Goal: Find specific page/section: Find specific page/section

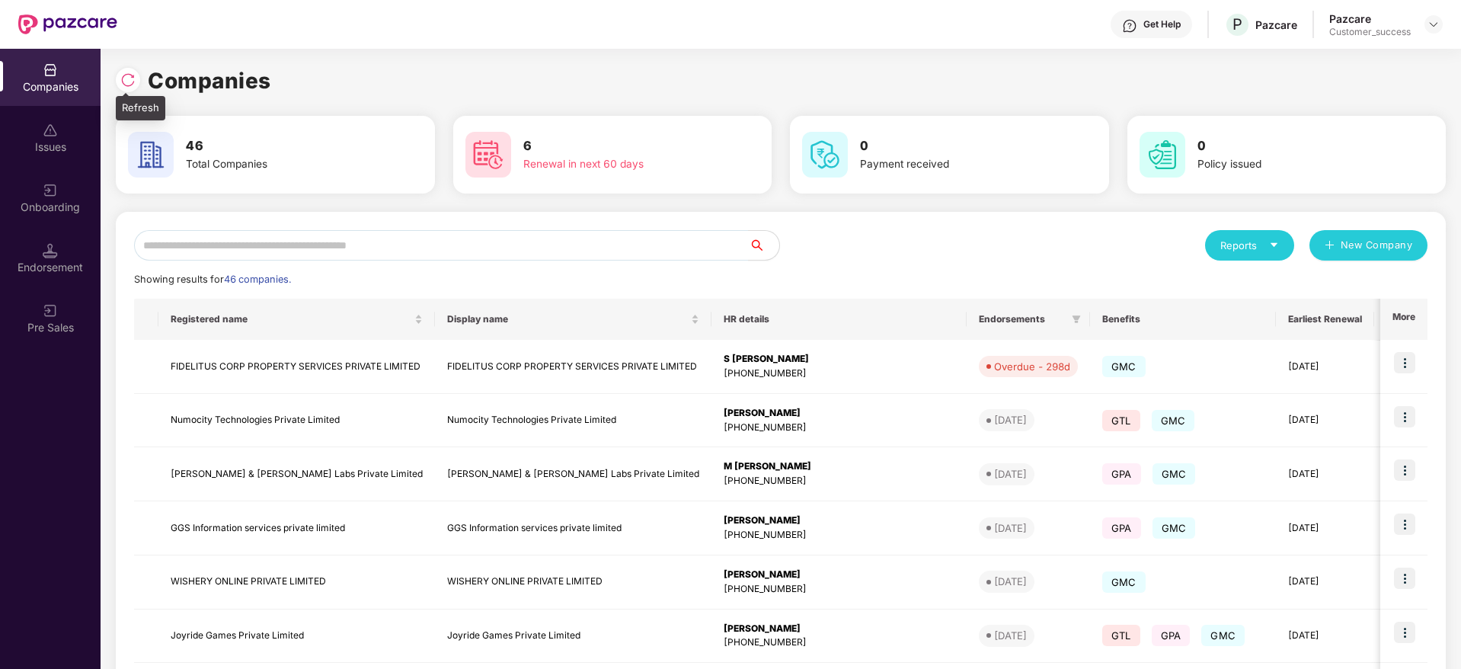
click at [134, 80] on img at bounding box center [127, 79] width 15 height 15
click at [485, 249] on input "text" at bounding box center [441, 245] width 615 height 30
type input "*"
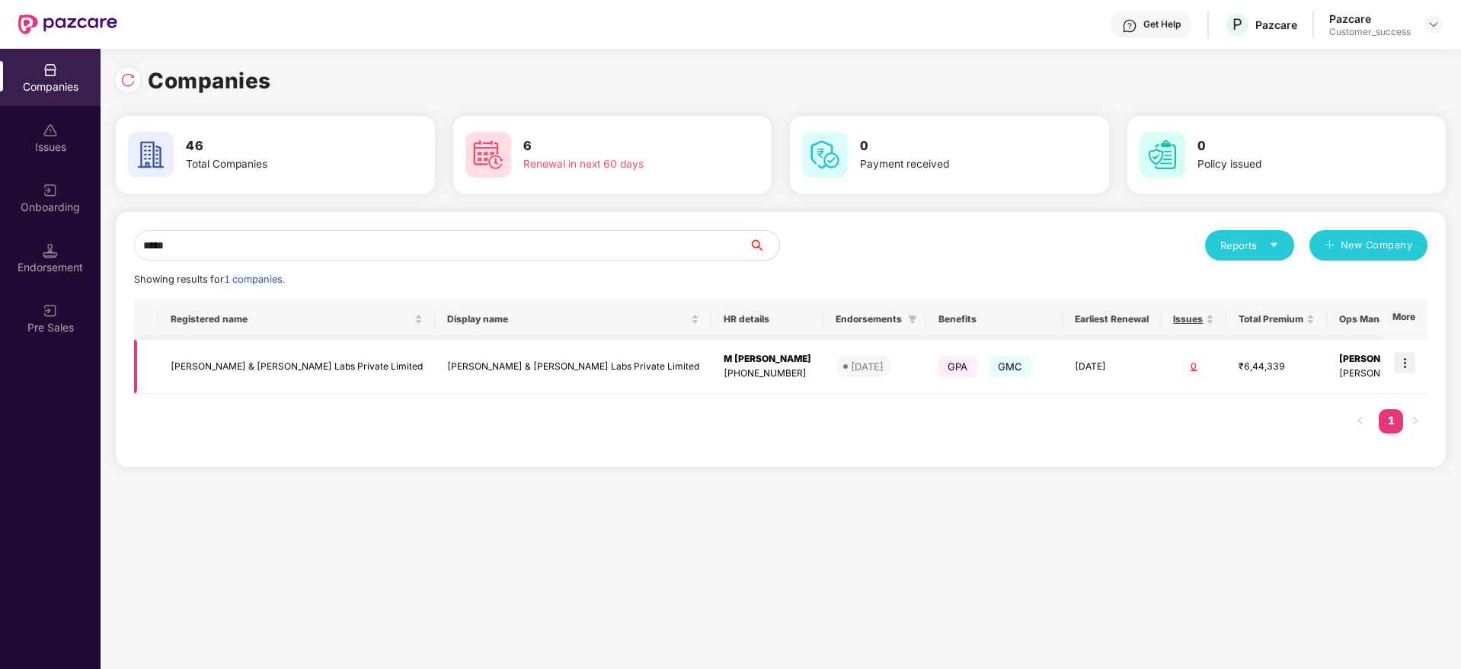
type input "*****"
click at [1415, 359] on img at bounding box center [1404, 362] width 21 height 21
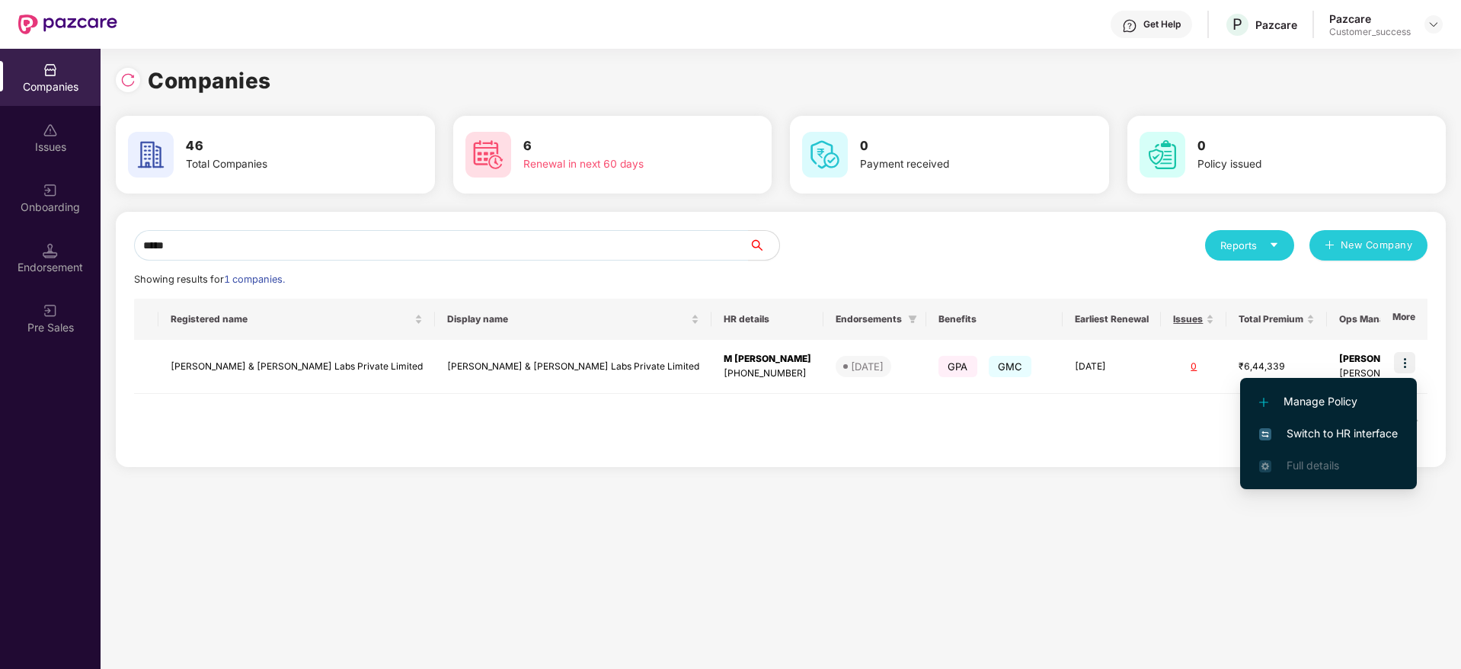
click at [1373, 426] on span "Switch to HR interface" at bounding box center [1328, 433] width 139 height 17
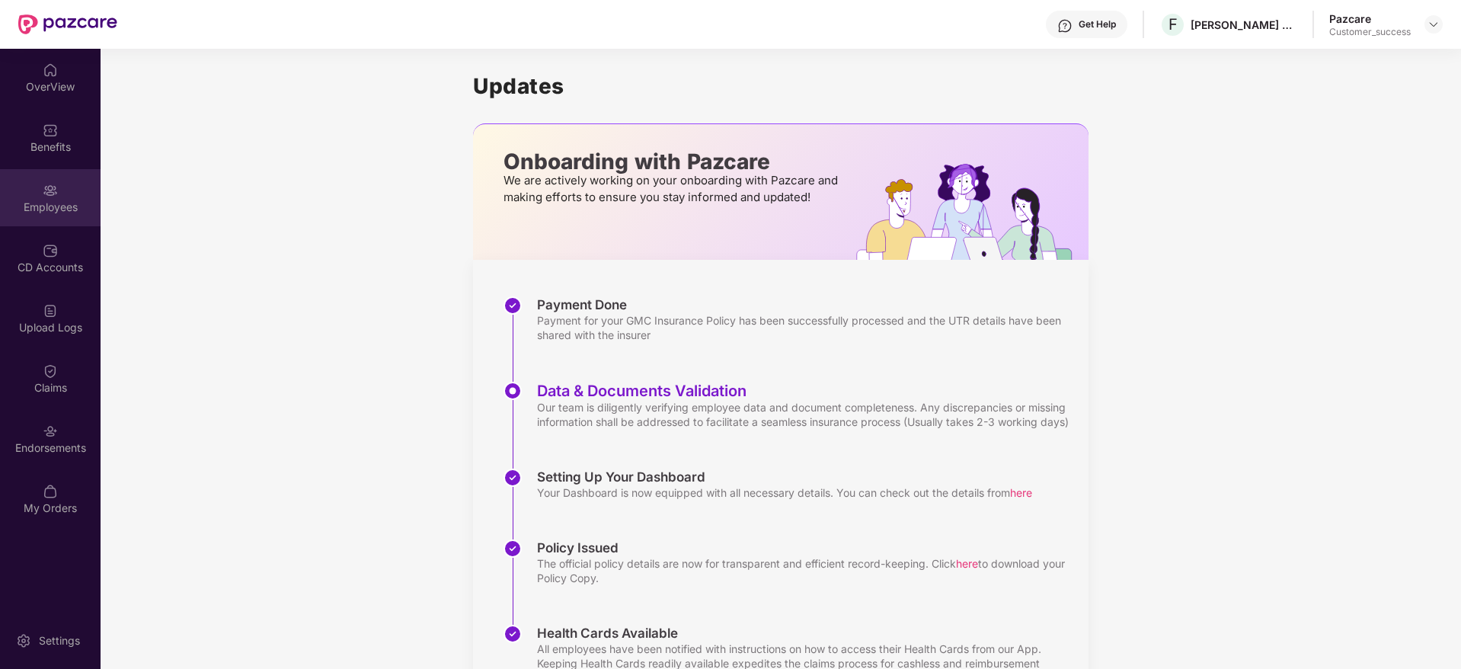
click at [59, 210] on div "Employees" at bounding box center [50, 207] width 101 height 15
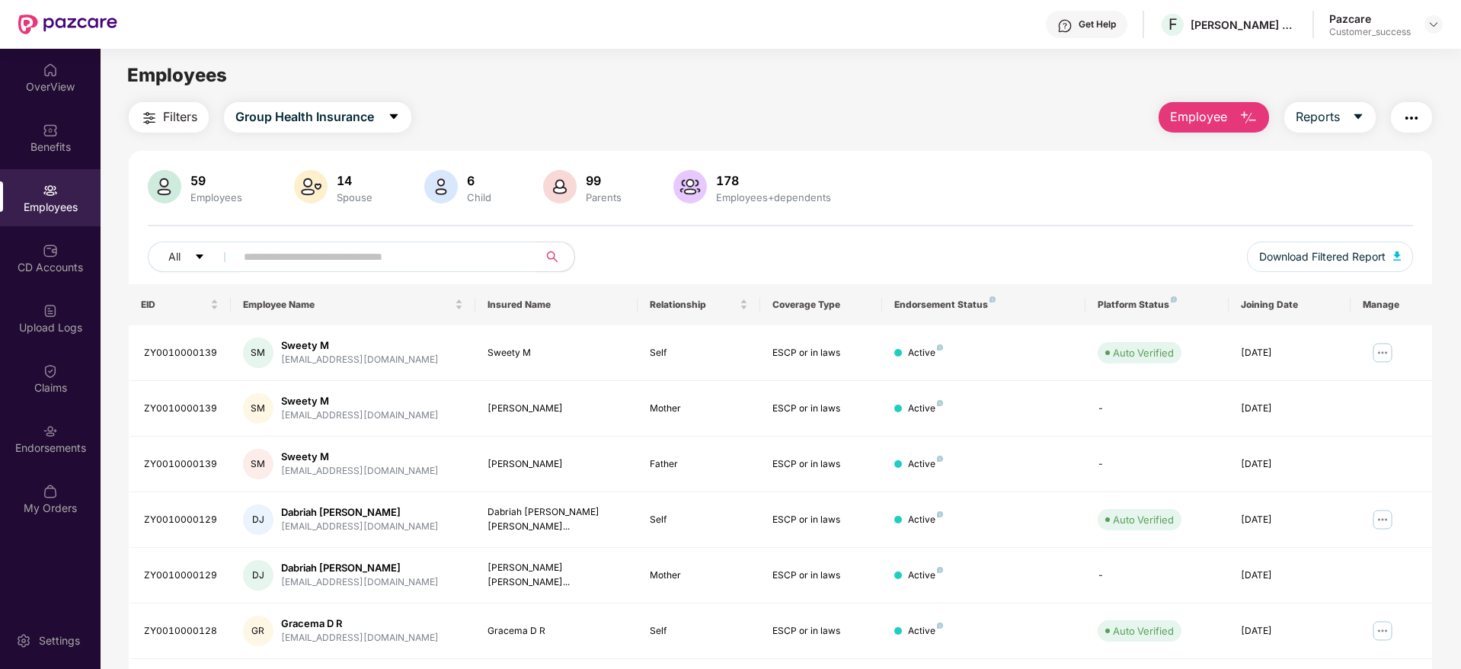
click at [451, 251] on input "text" at bounding box center [380, 256] width 273 height 23
paste input "**********"
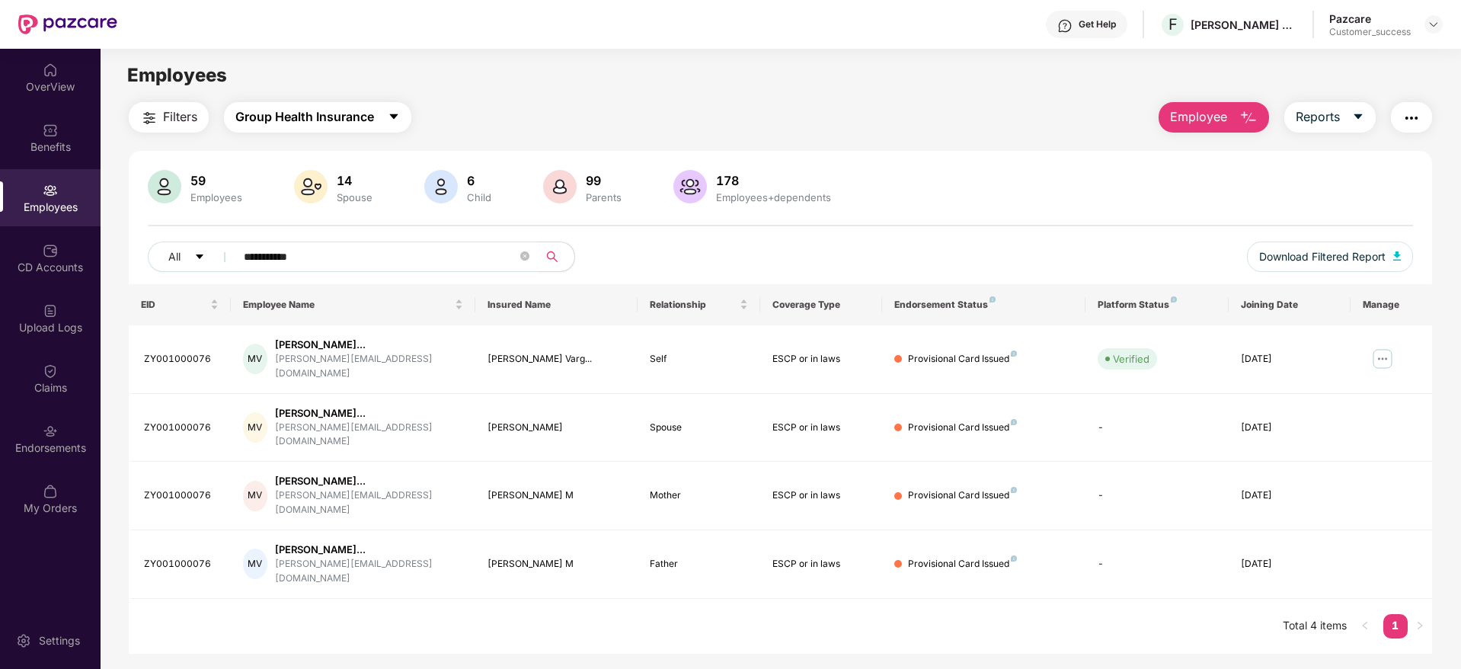
type input "**********"
click at [340, 124] on span "Group Health Insurance" at bounding box center [304, 116] width 139 height 19
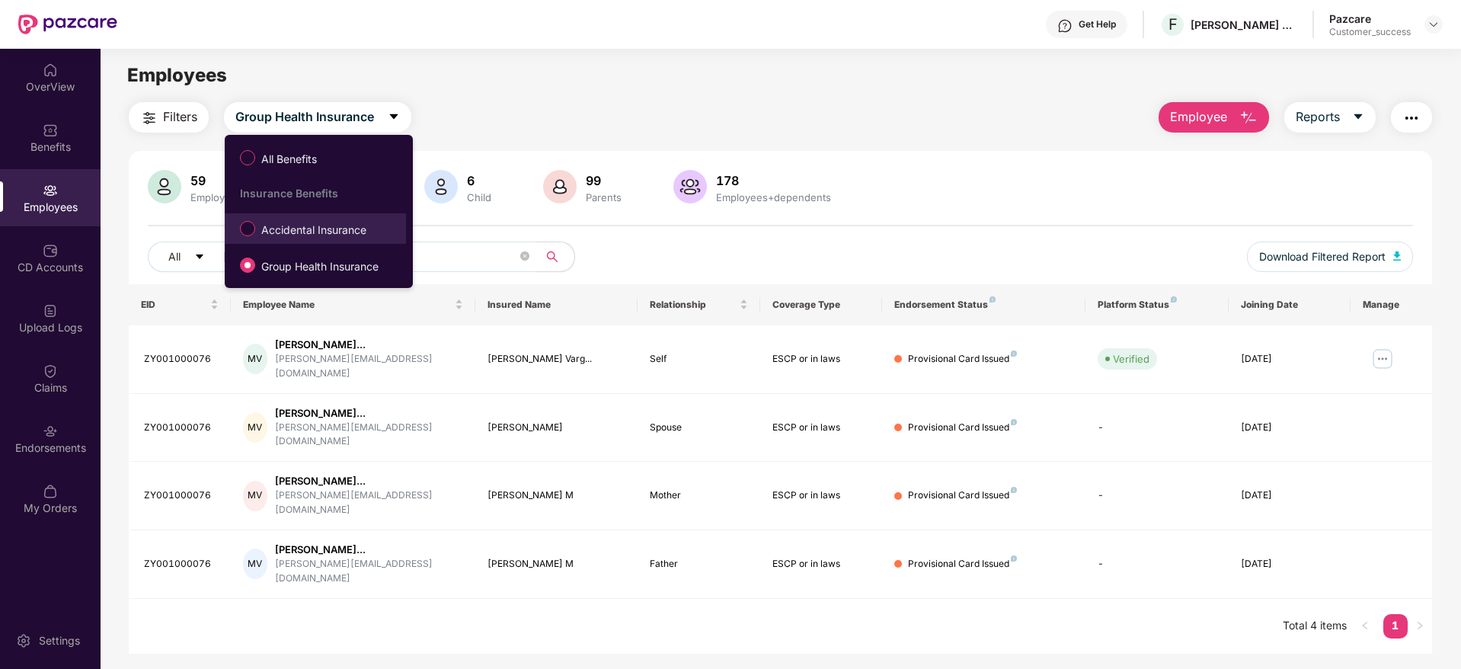
click at [359, 228] on span "Accidental Insurance" at bounding box center [313, 230] width 117 height 17
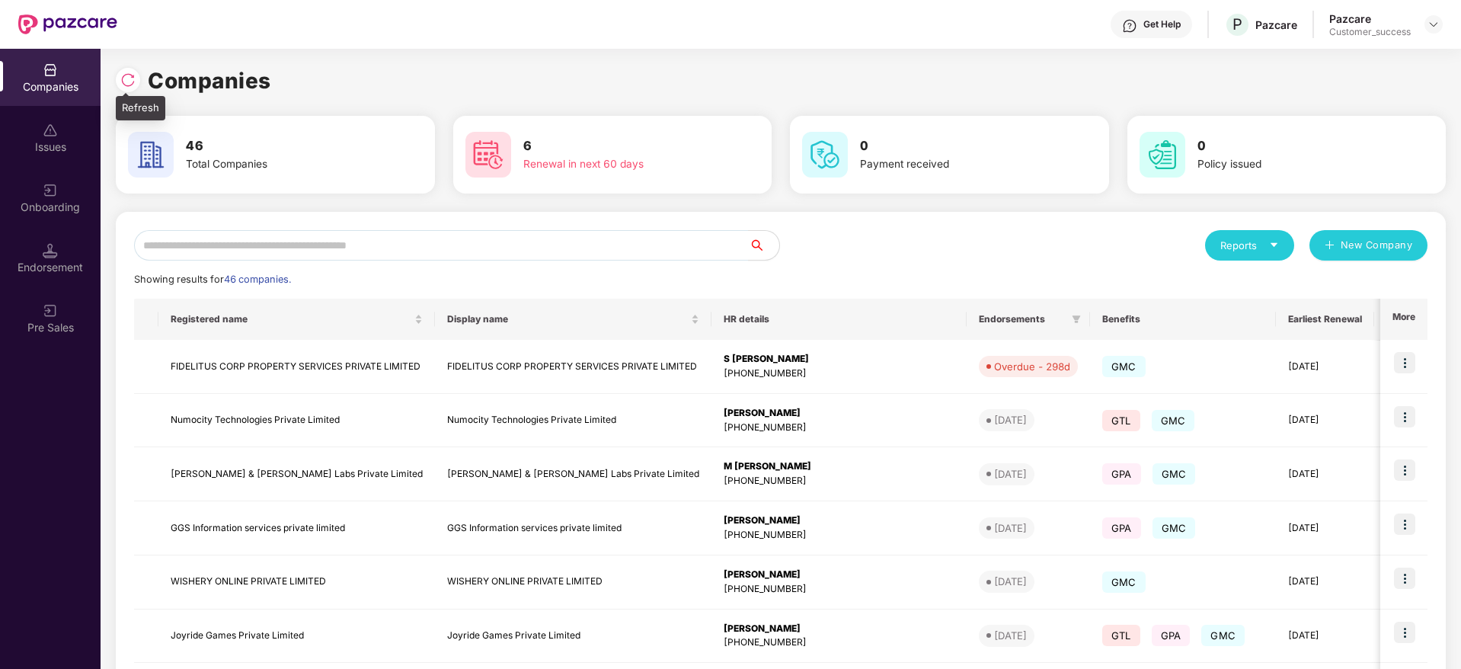
click at [129, 78] on img at bounding box center [127, 79] width 15 height 15
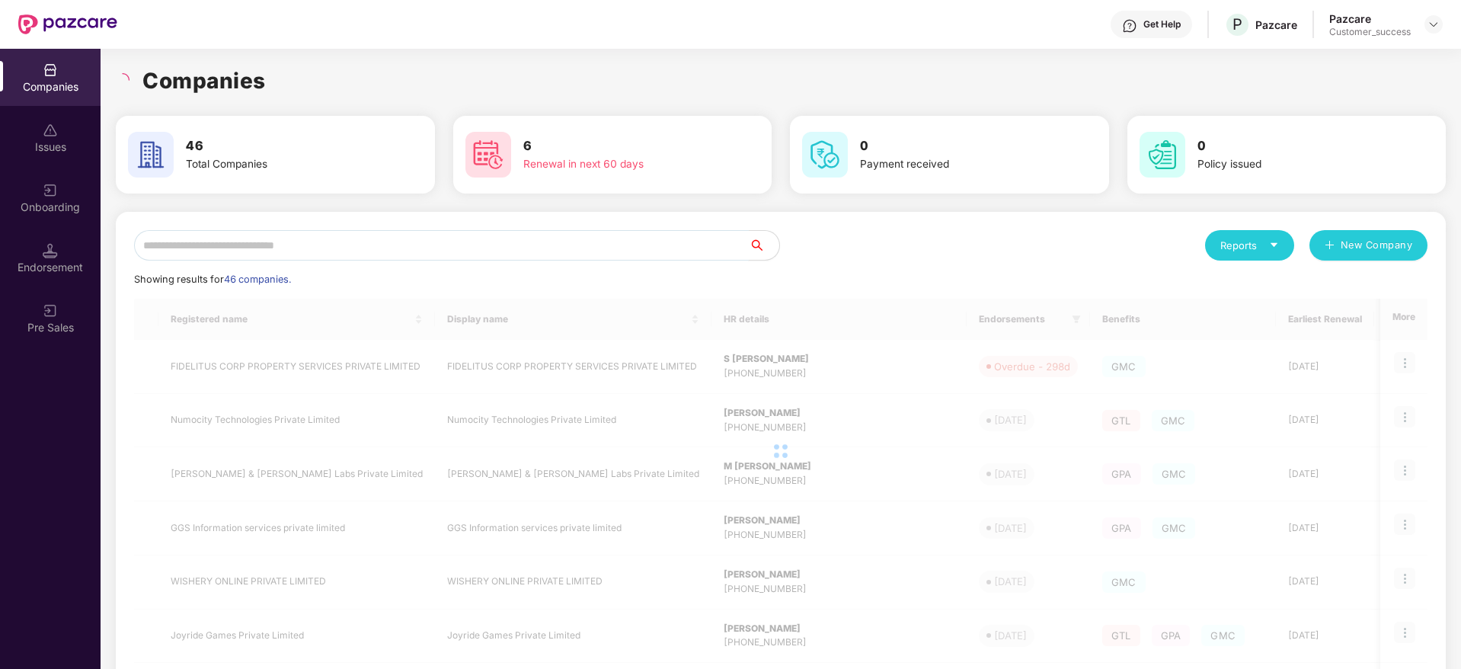
click at [466, 244] on input "text" at bounding box center [441, 245] width 615 height 30
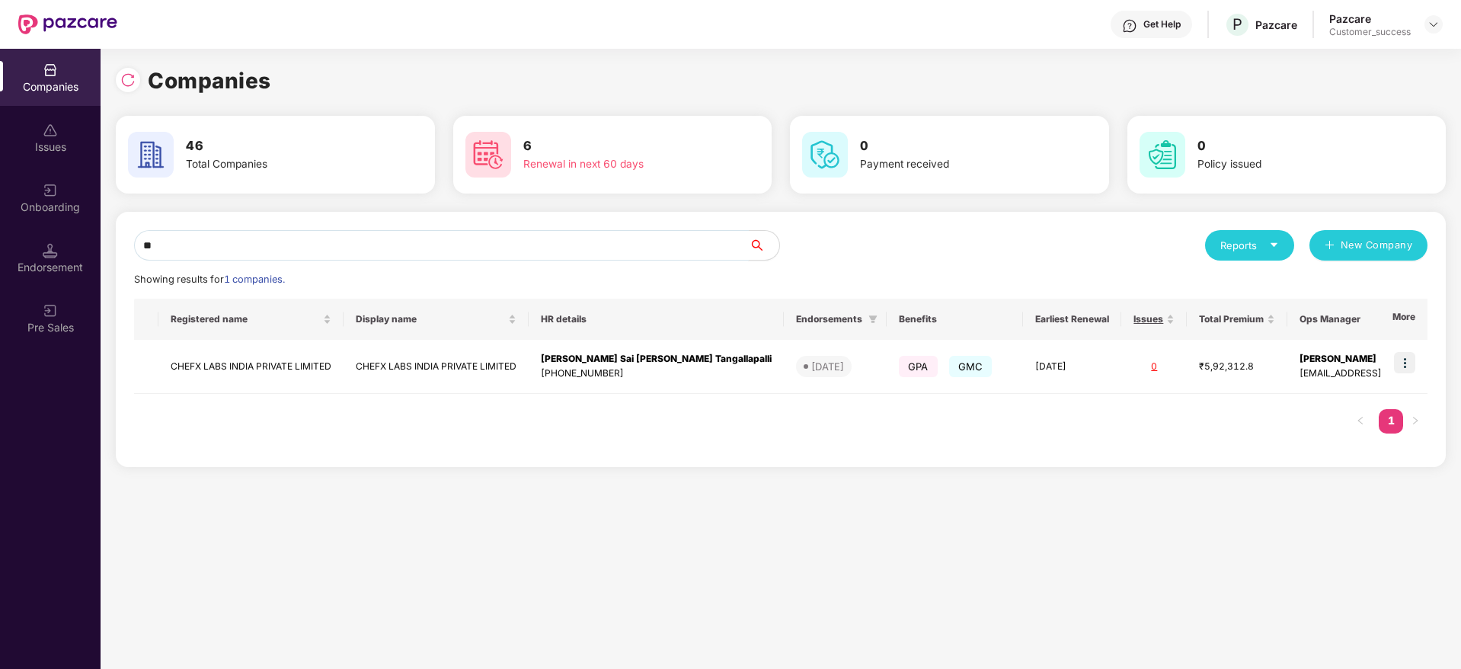
type input "*"
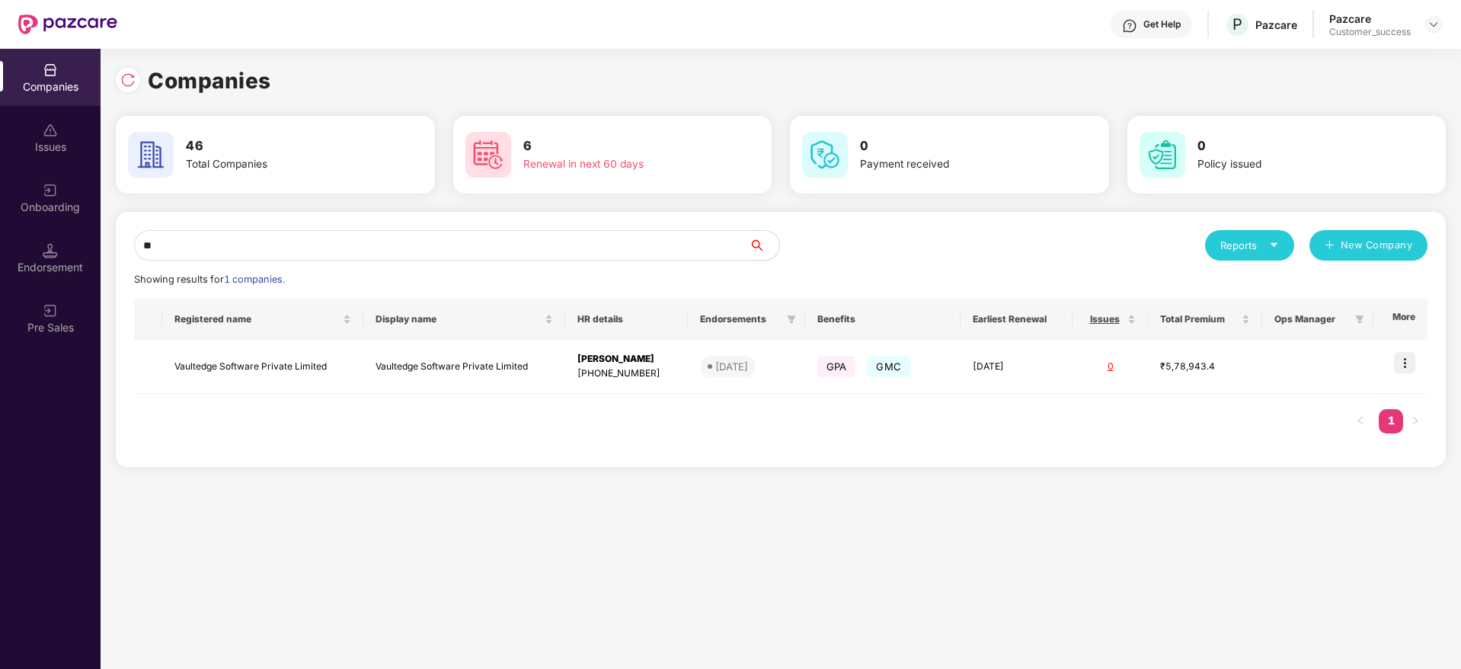
type input "*"
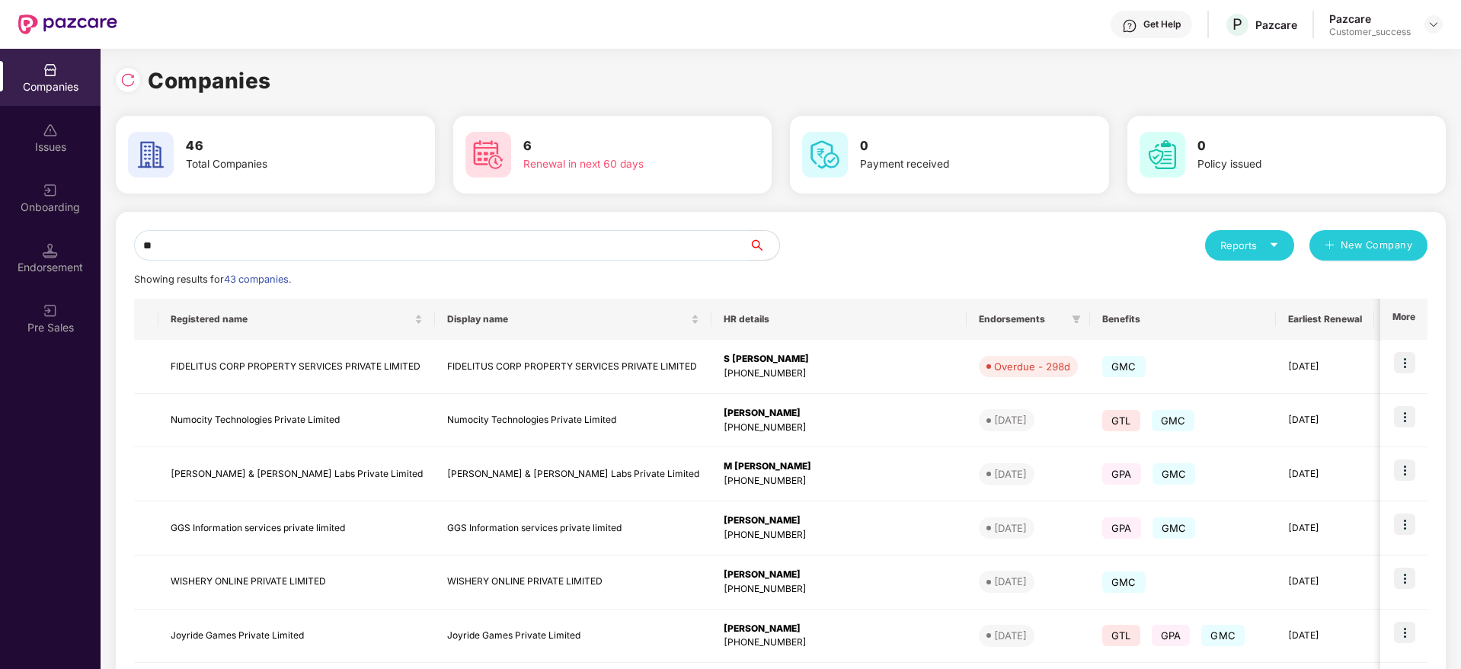
type input "*"
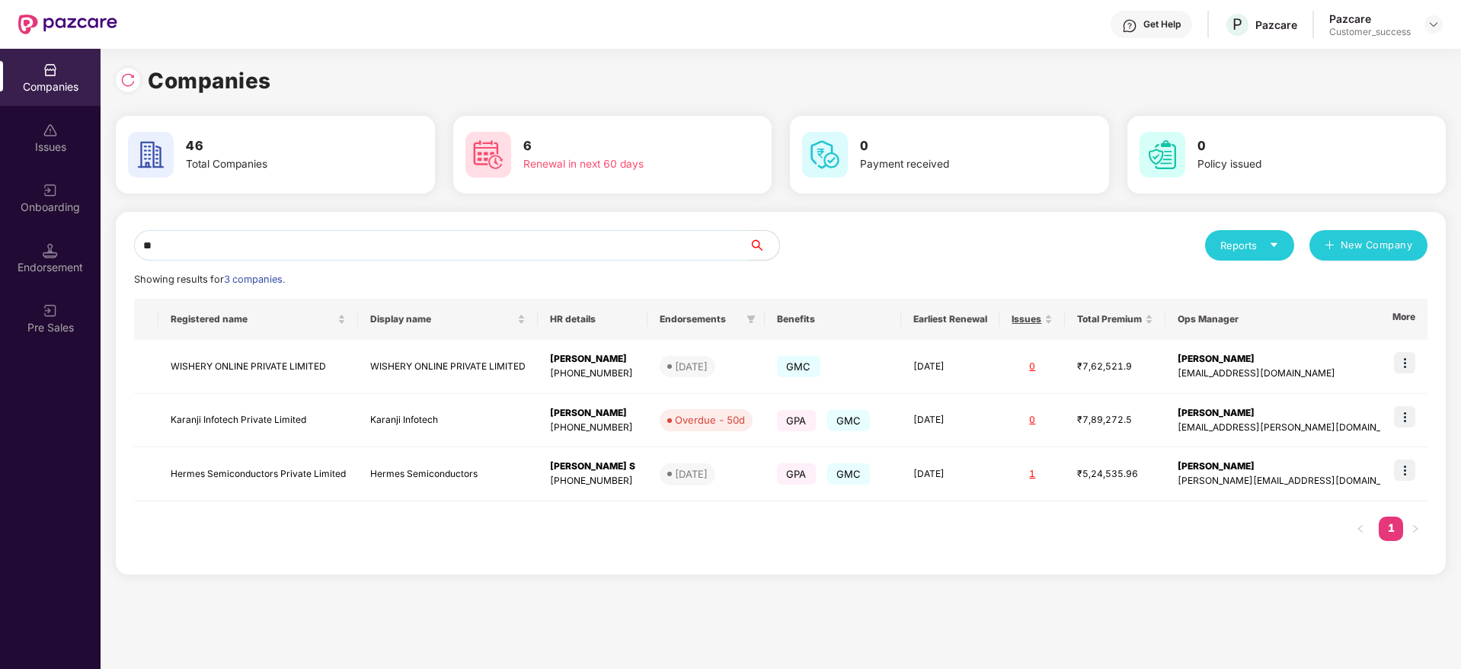
type input "*"
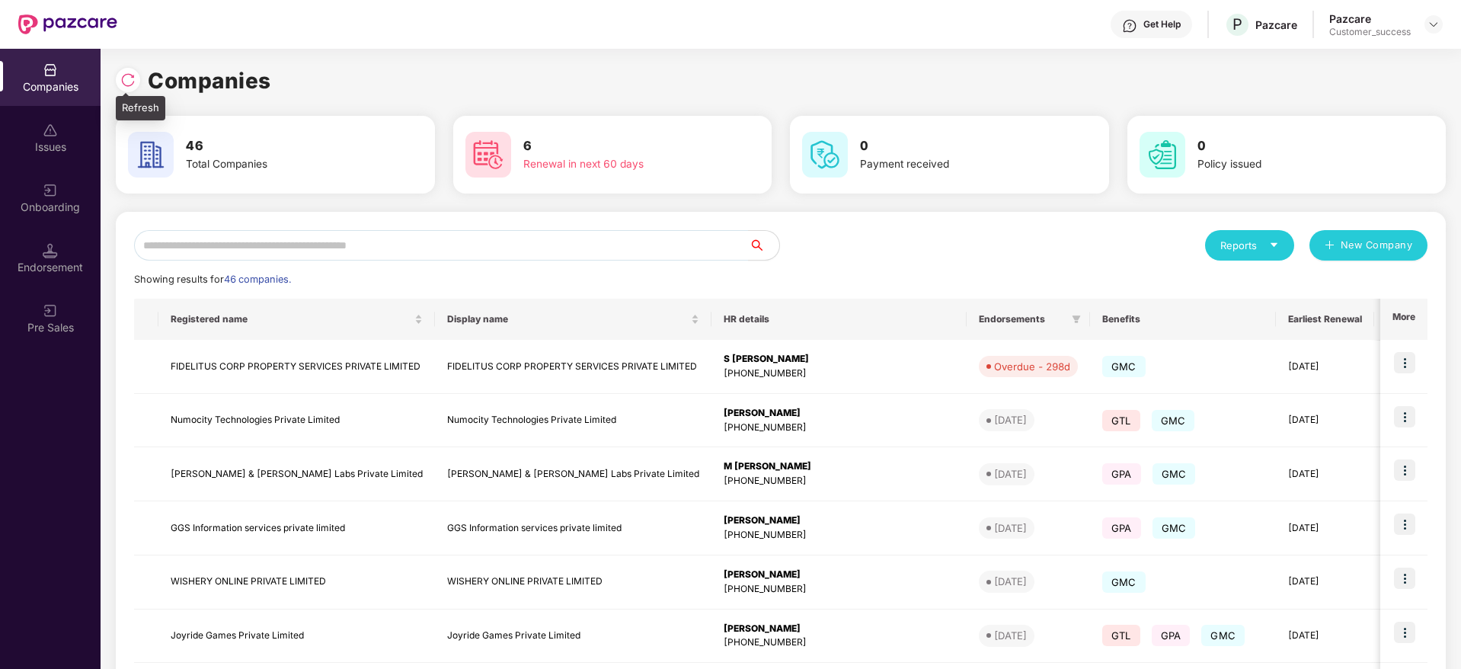
click at [131, 75] on img at bounding box center [127, 79] width 15 height 15
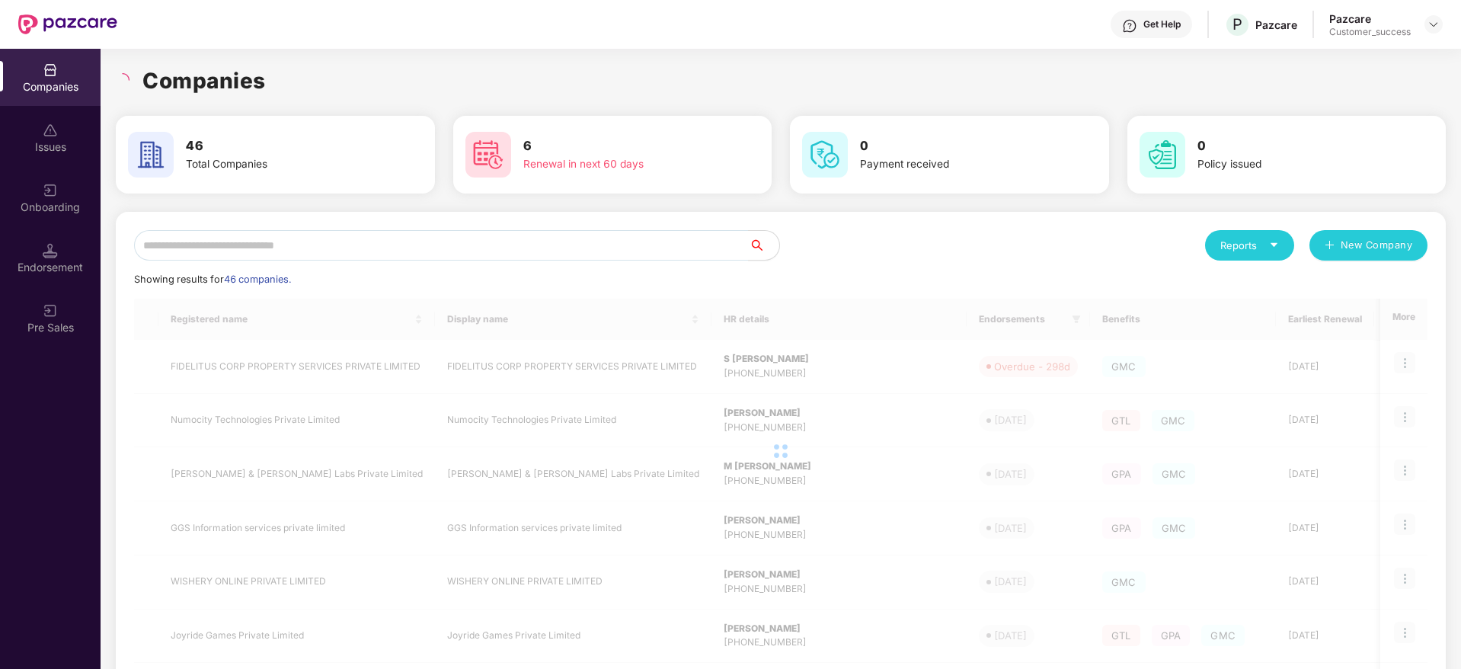
click at [340, 60] on div "Companies 46 Total Companies 6 Renewal in next 60 days 0 Payment received 0 Pol…" at bounding box center [781, 506] width 1330 height 915
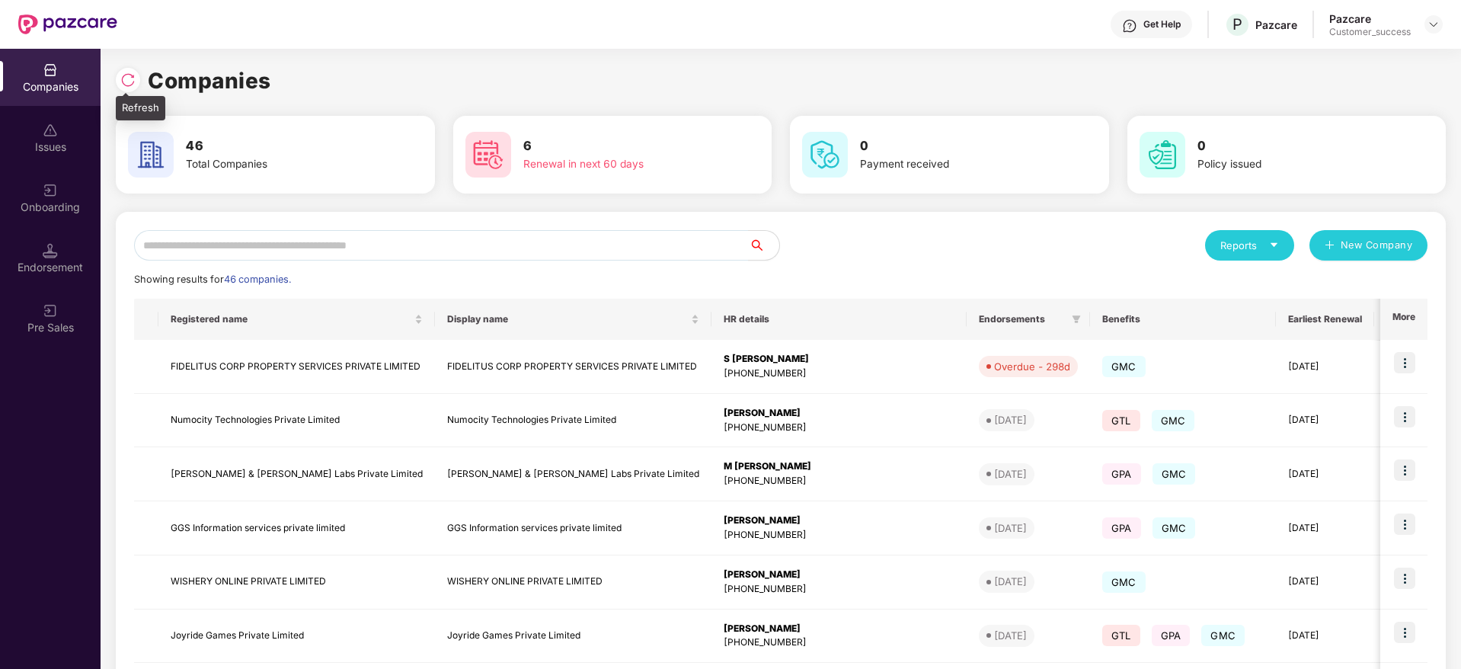
click at [130, 88] on div at bounding box center [128, 80] width 24 height 24
click at [133, 81] on img at bounding box center [127, 79] width 15 height 15
drag, startPoint x: 284, startPoint y: 91, endPoint x: 126, endPoint y: 77, distance: 159.1
click at [126, 77] on div "Companies" at bounding box center [781, 81] width 1330 height 34
click at [126, 77] on img at bounding box center [127, 79] width 15 height 15
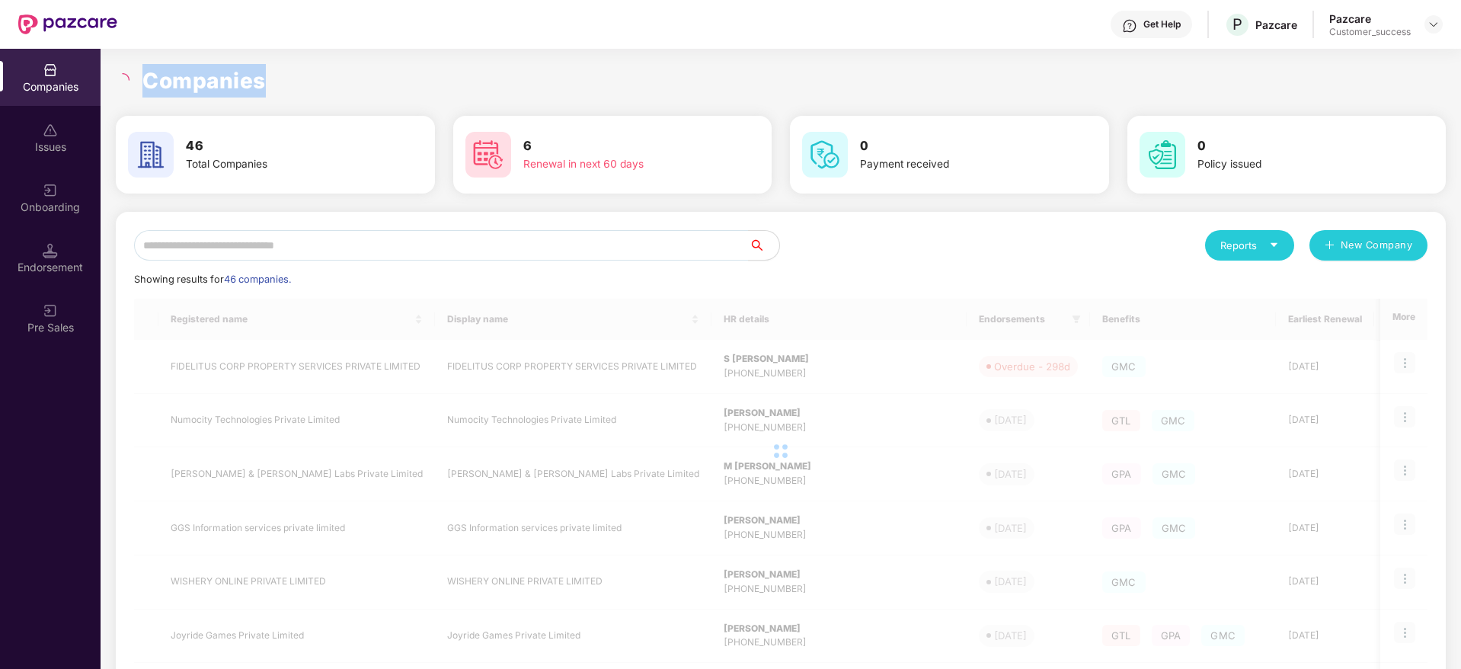
click at [181, 71] on h1 "Companies" at bounding box center [203, 81] width 123 height 34
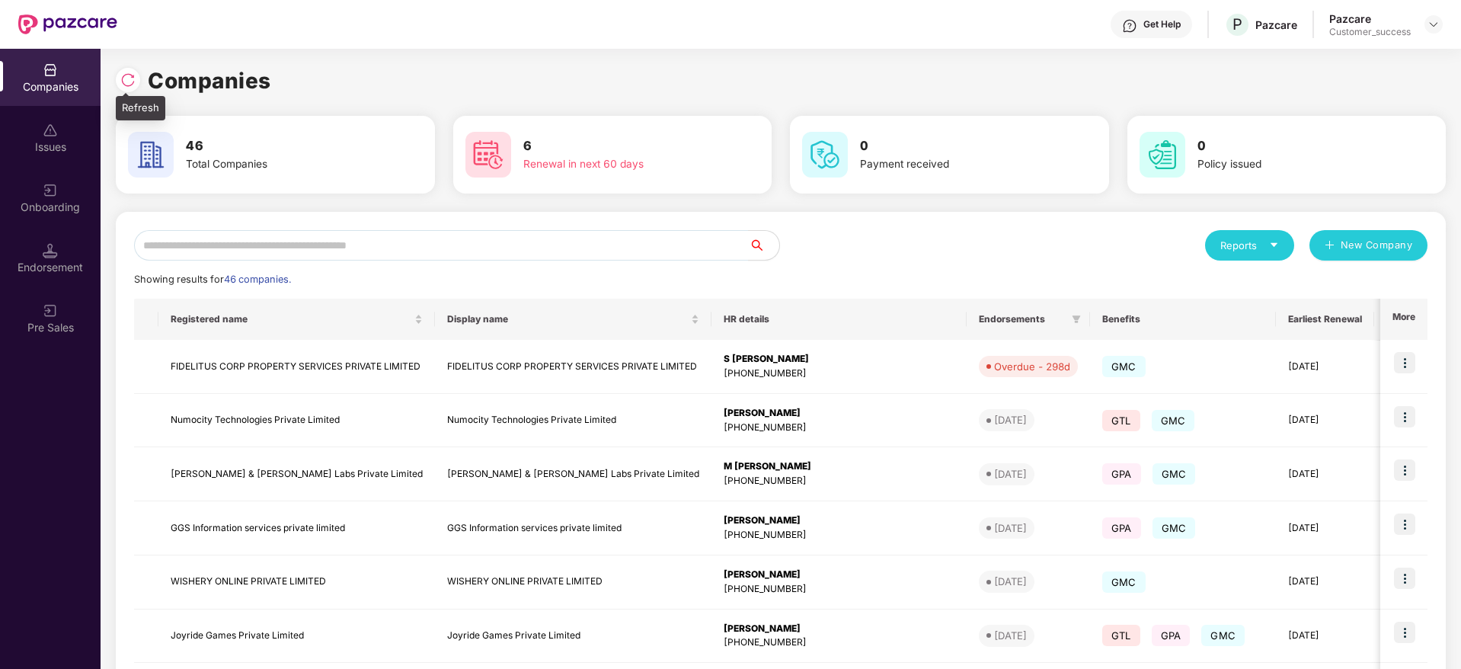
click at [128, 89] on div at bounding box center [128, 80] width 24 height 24
drag, startPoint x: 267, startPoint y: 80, endPoint x: 123, endPoint y: 71, distance: 145.0
click at [123, 71] on div "Companies" at bounding box center [781, 81] width 1330 height 34
click at [123, 71] on div at bounding box center [128, 80] width 24 height 24
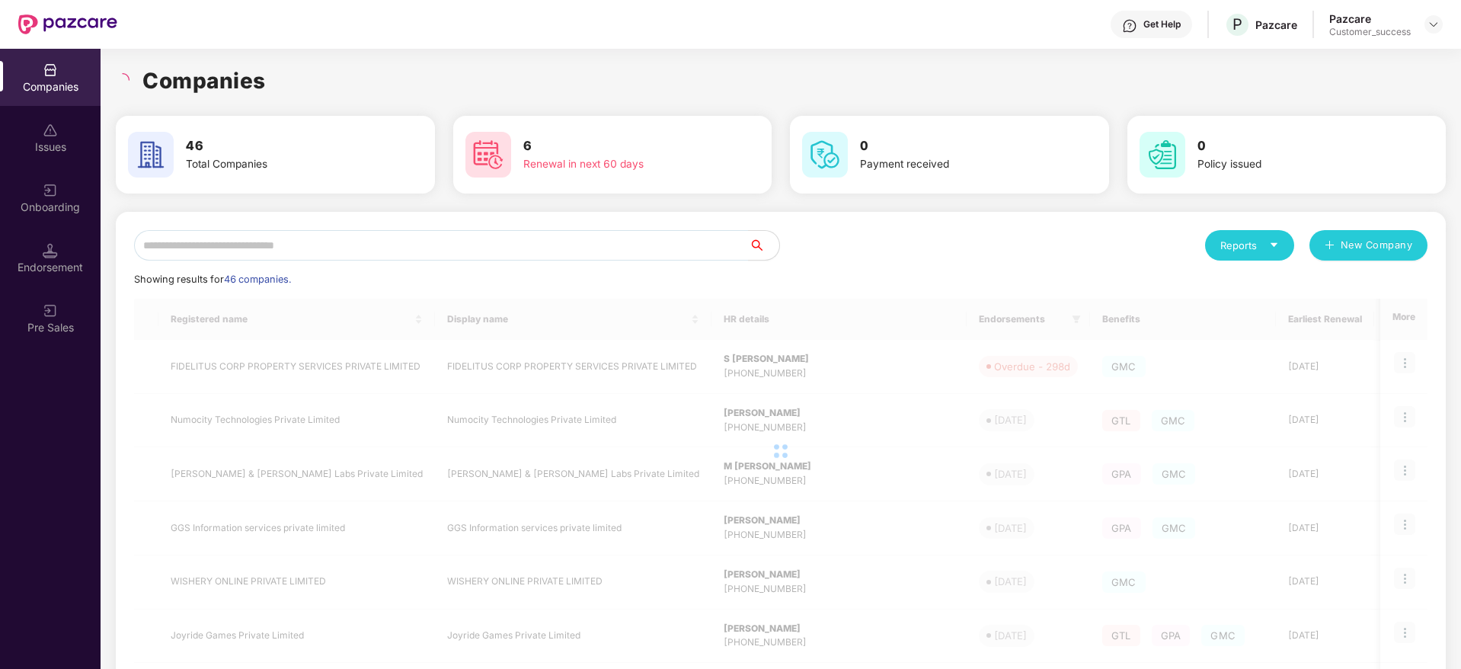
click at [198, 76] on h1 "Companies" at bounding box center [203, 81] width 123 height 34
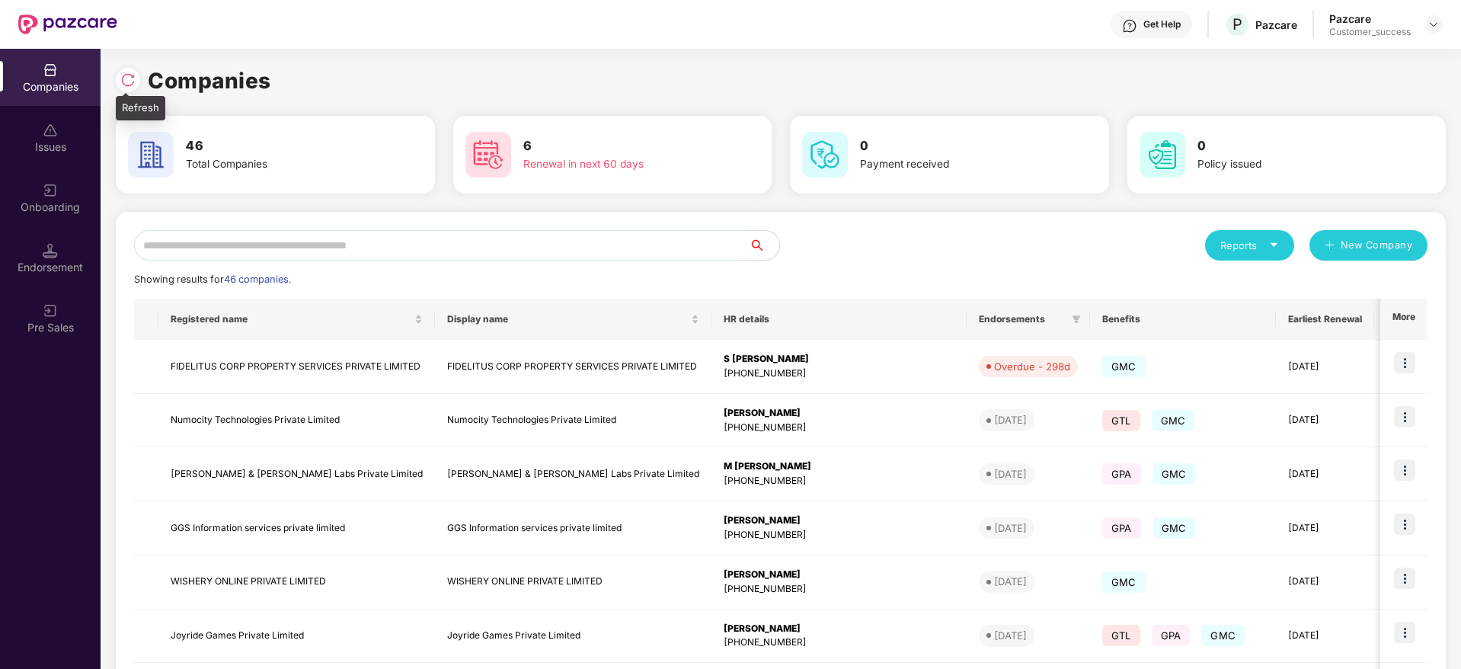
click at [135, 74] on img at bounding box center [127, 79] width 15 height 15
drag, startPoint x: 289, startPoint y: 82, endPoint x: 129, endPoint y: 82, distance: 160.7
click at [129, 82] on div "Companies" at bounding box center [781, 81] width 1330 height 34
click at [129, 82] on img at bounding box center [127, 79] width 15 height 15
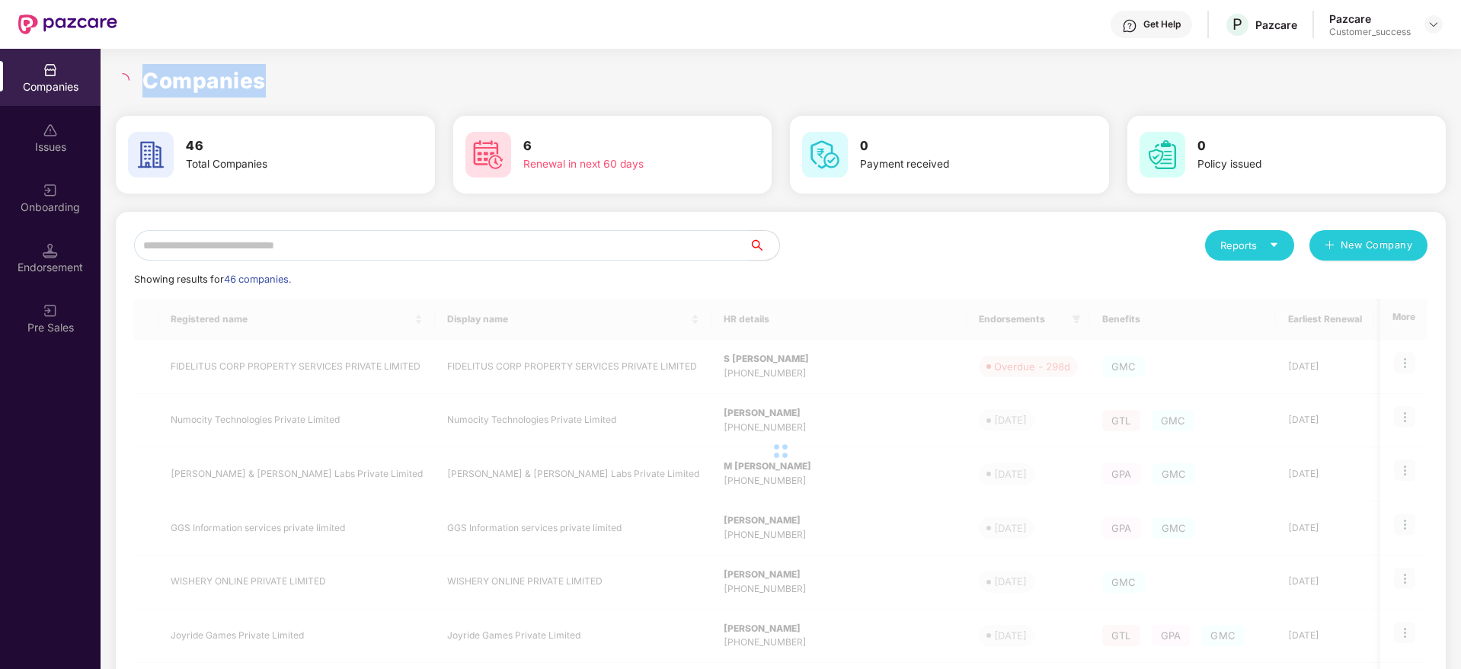
click at [190, 80] on h1 "Companies" at bounding box center [203, 81] width 123 height 34
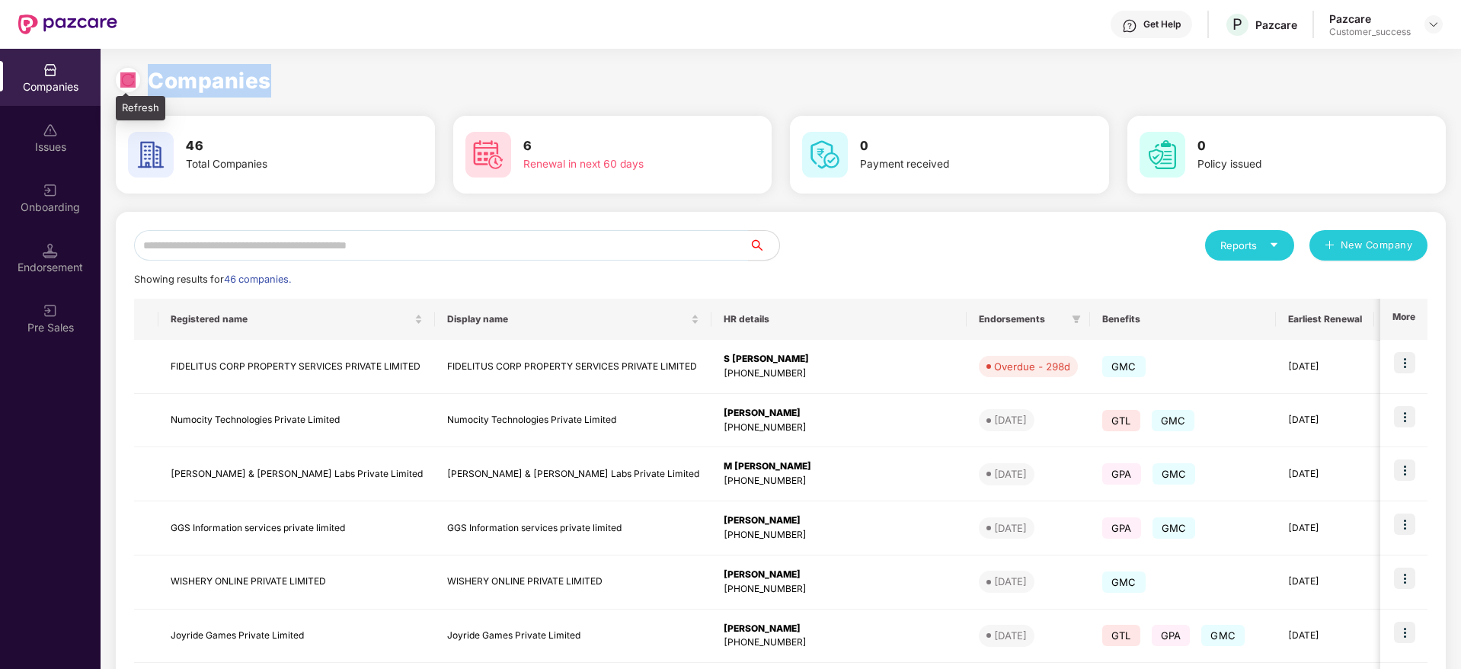
drag, startPoint x: 302, startPoint y: 69, endPoint x: 128, endPoint y: 74, distance: 174.5
click at [128, 74] on div "Companies" at bounding box center [781, 81] width 1330 height 34
click at [128, 74] on img at bounding box center [127, 79] width 15 height 15
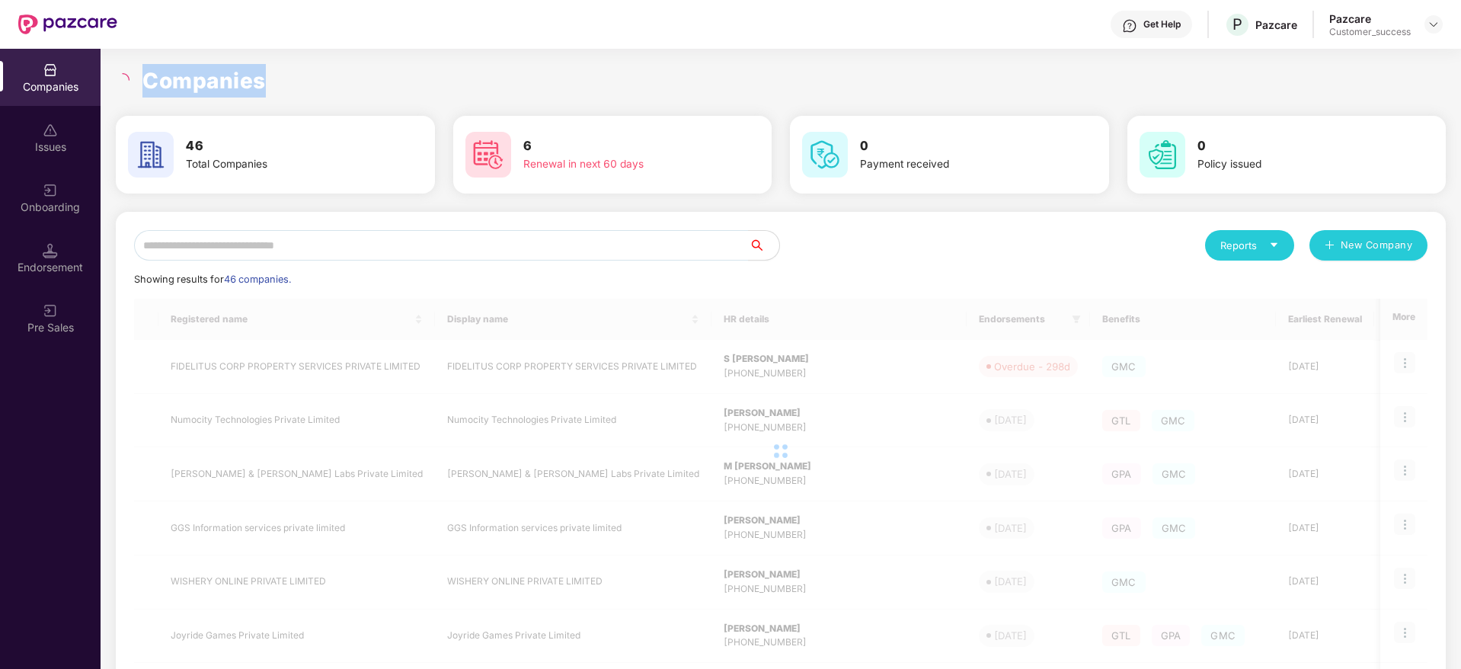
click at [216, 73] on h1 "Companies" at bounding box center [203, 81] width 123 height 34
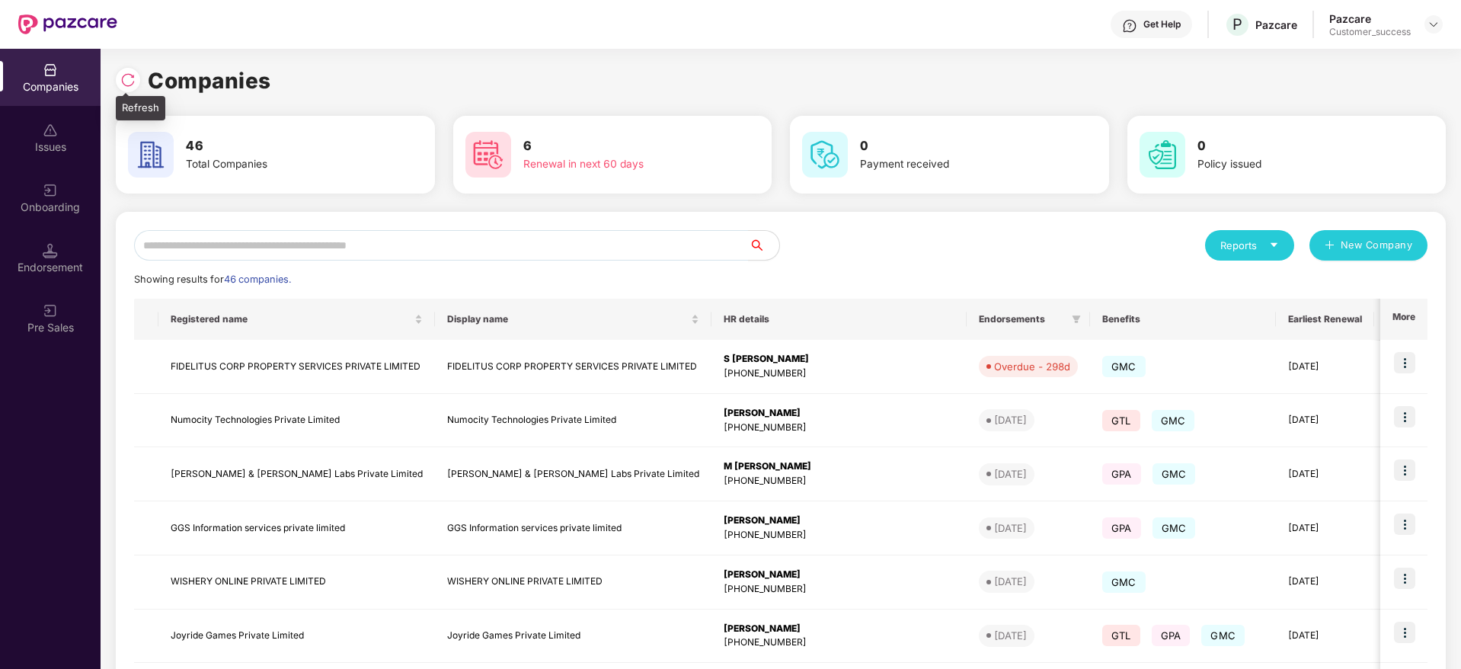
click at [133, 80] on img at bounding box center [127, 79] width 15 height 15
drag, startPoint x: 278, startPoint y: 83, endPoint x: 122, endPoint y: 79, distance: 156.2
click at [122, 79] on div "Companies" at bounding box center [781, 81] width 1330 height 34
click at [122, 79] on img at bounding box center [127, 79] width 15 height 15
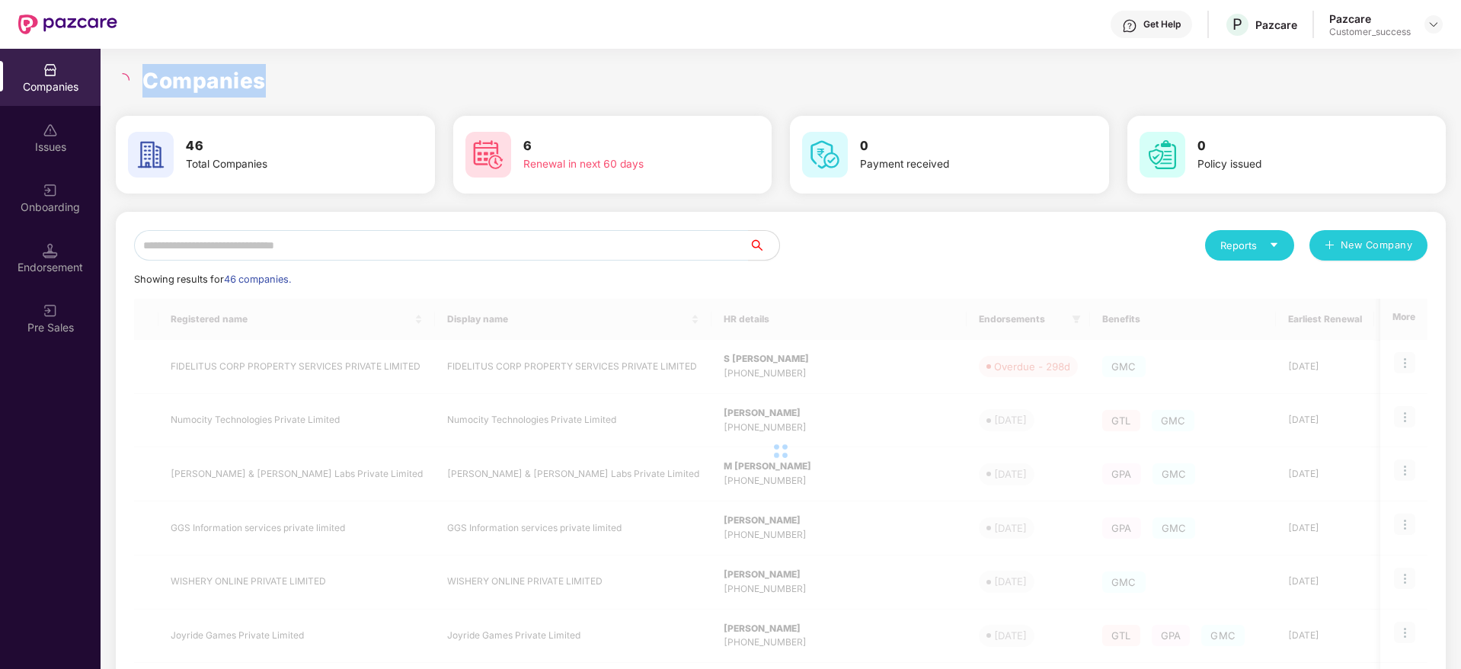
click at [206, 78] on h1 "Companies" at bounding box center [203, 81] width 123 height 34
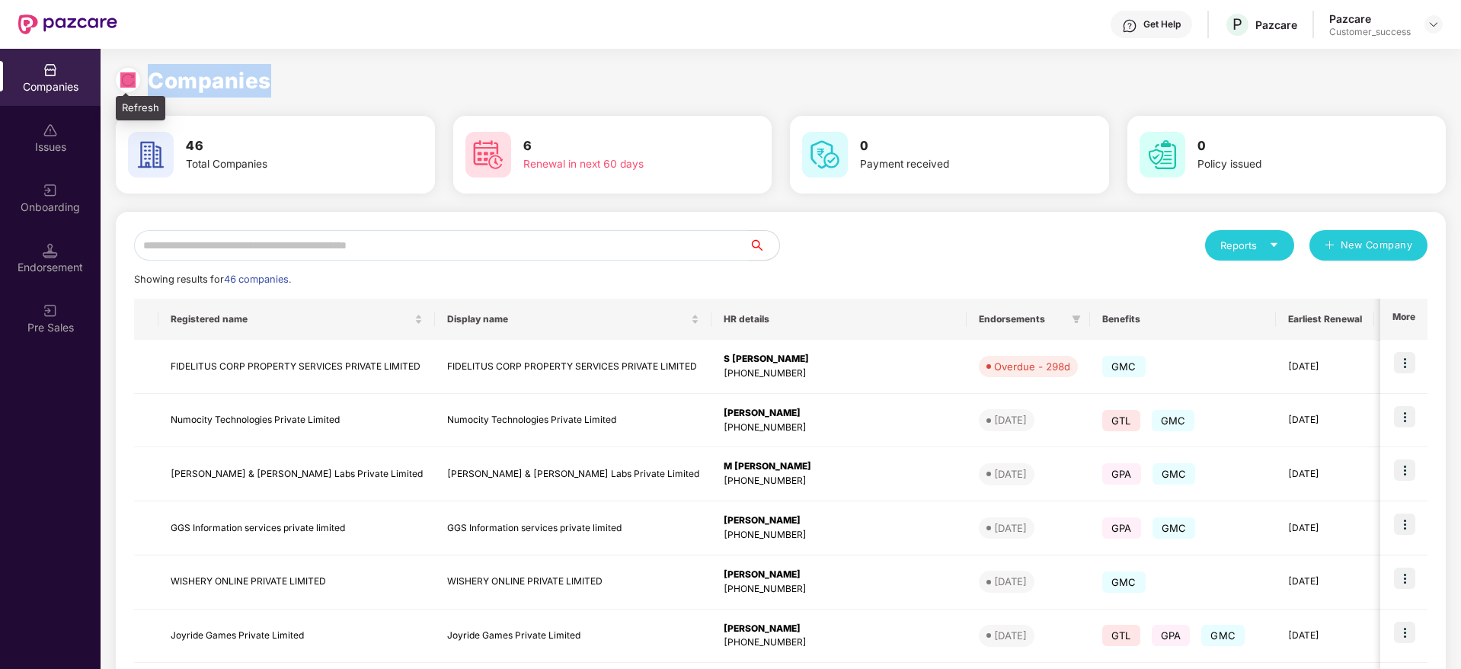
drag, startPoint x: 279, startPoint y: 79, endPoint x: 129, endPoint y: 79, distance: 150.1
click at [129, 79] on div "Companies" at bounding box center [781, 81] width 1330 height 34
click at [129, 79] on img at bounding box center [127, 79] width 15 height 15
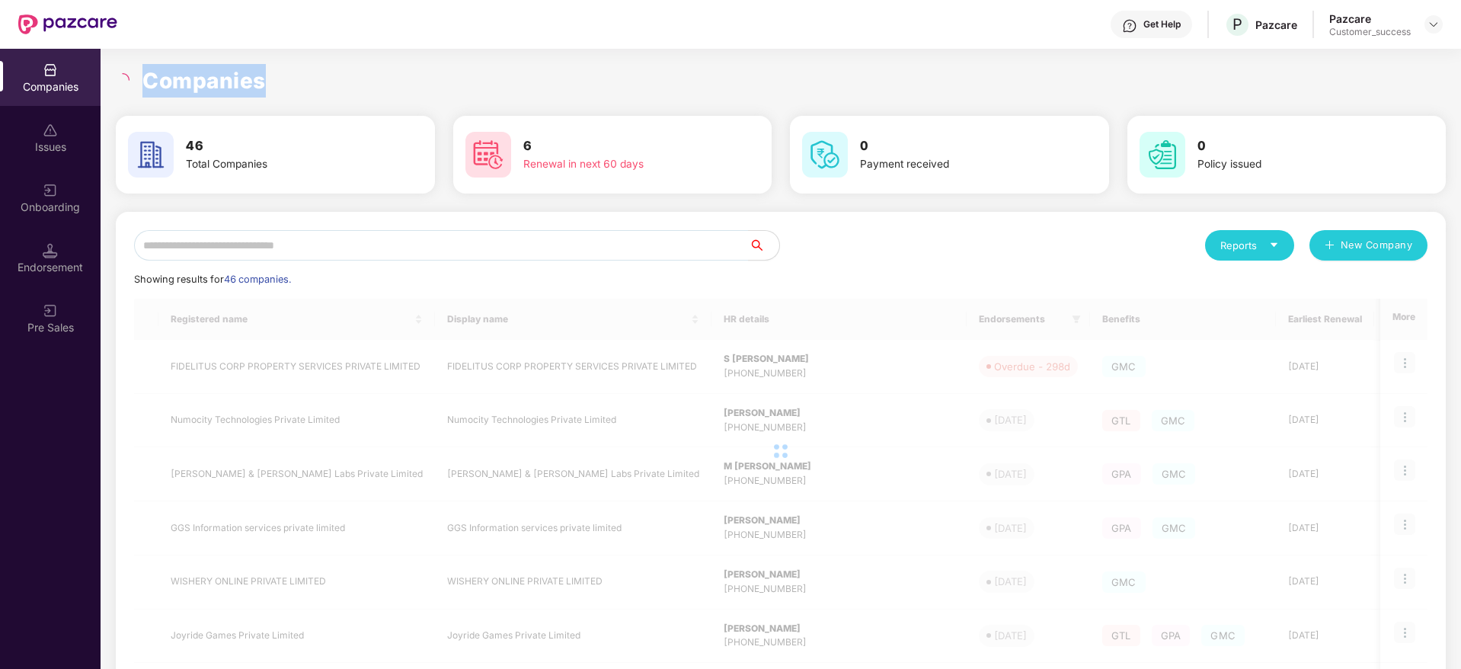
click at [196, 82] on h1 "Companies" at bounding box center [203, 81] width 123 height 34
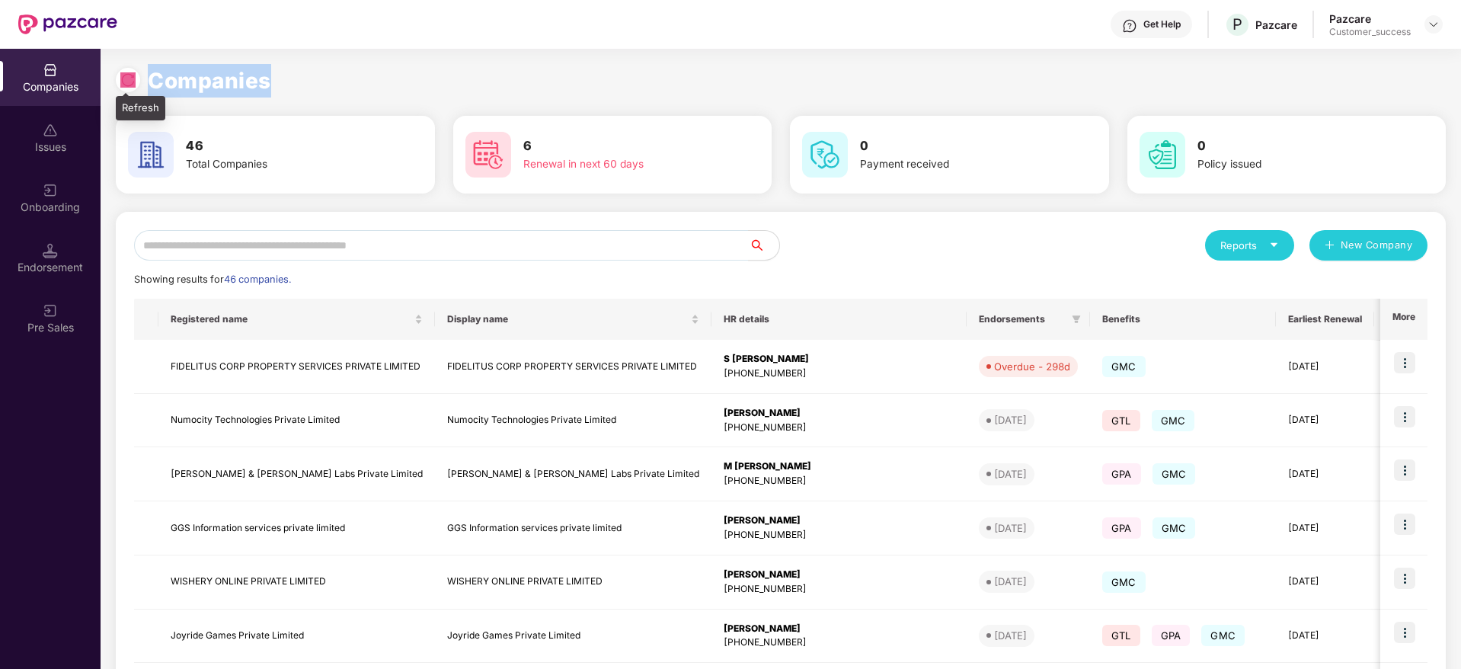
drag, startPoint x: 271, startPoint y: 85, endPoint x: 126, endPoint y: 74, distance: 145.9
click at [126, 74] on div "Companies" at bounding box center [781, 81] width 1330 height 34
click at [126, 74] on img at bounding box center [127, 79] width 15 height 15
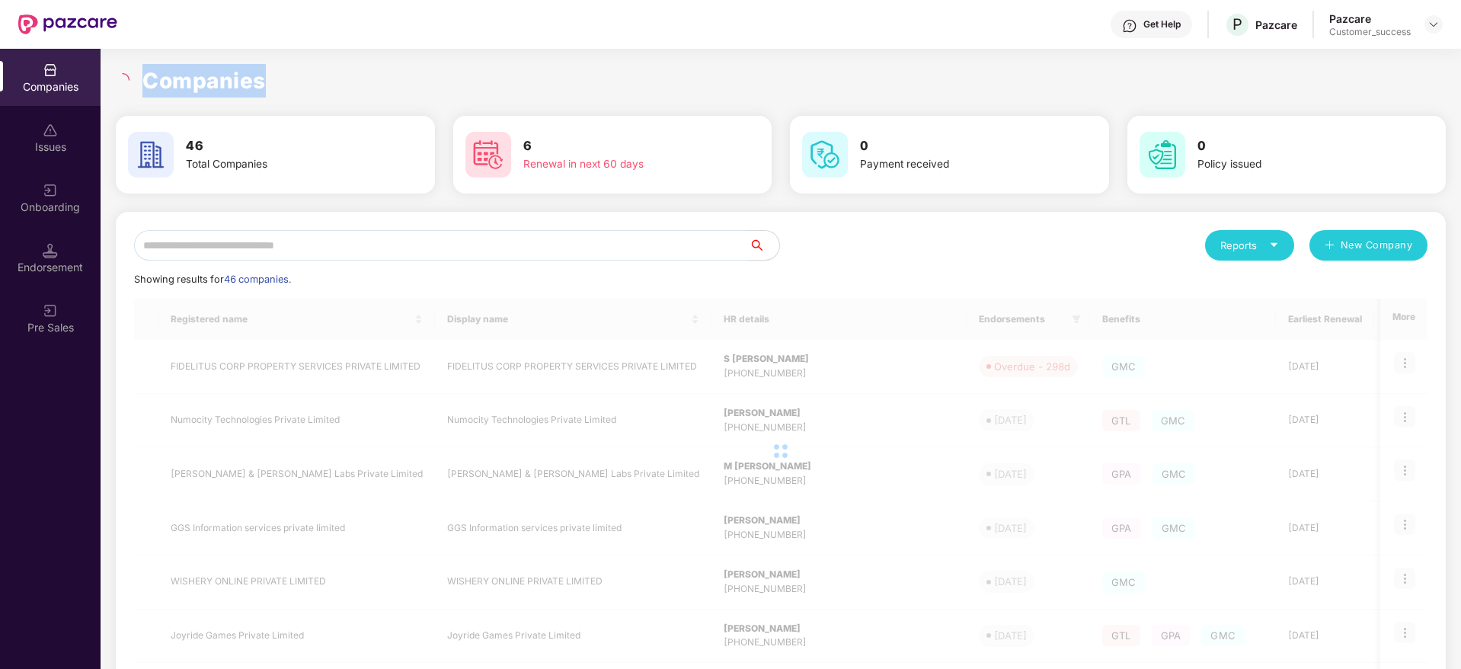
click at [211, 72] on h1 "Companies" at bounding box center [203, 81] width 123 height 34
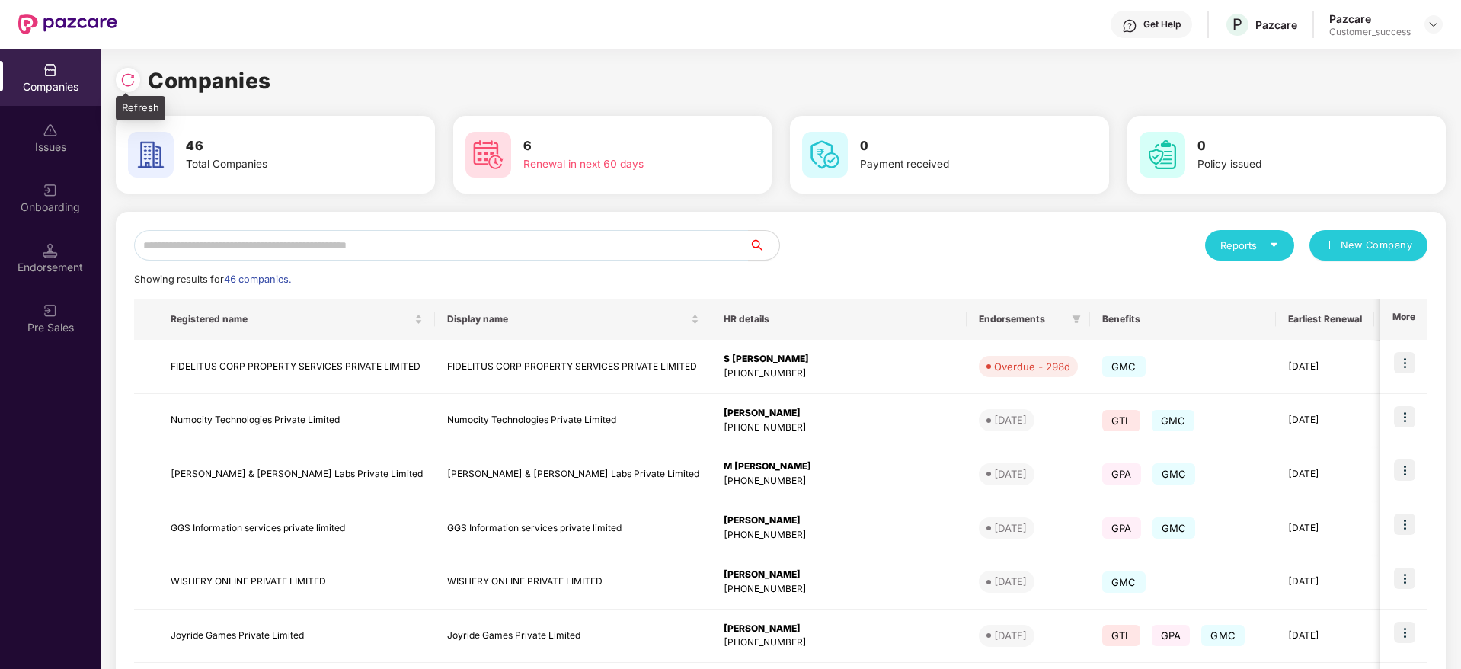
click at [126, 74] on img at bounding box center [127, 79] width 15 height 15
click at [140, 88] on div at bounding box center [132, 78] width 32 height 28
click at [131, 83] on img at bounding box center [127, 79] width 15 height 15
